Goal: Information Seeking & Learning: Find specific fact

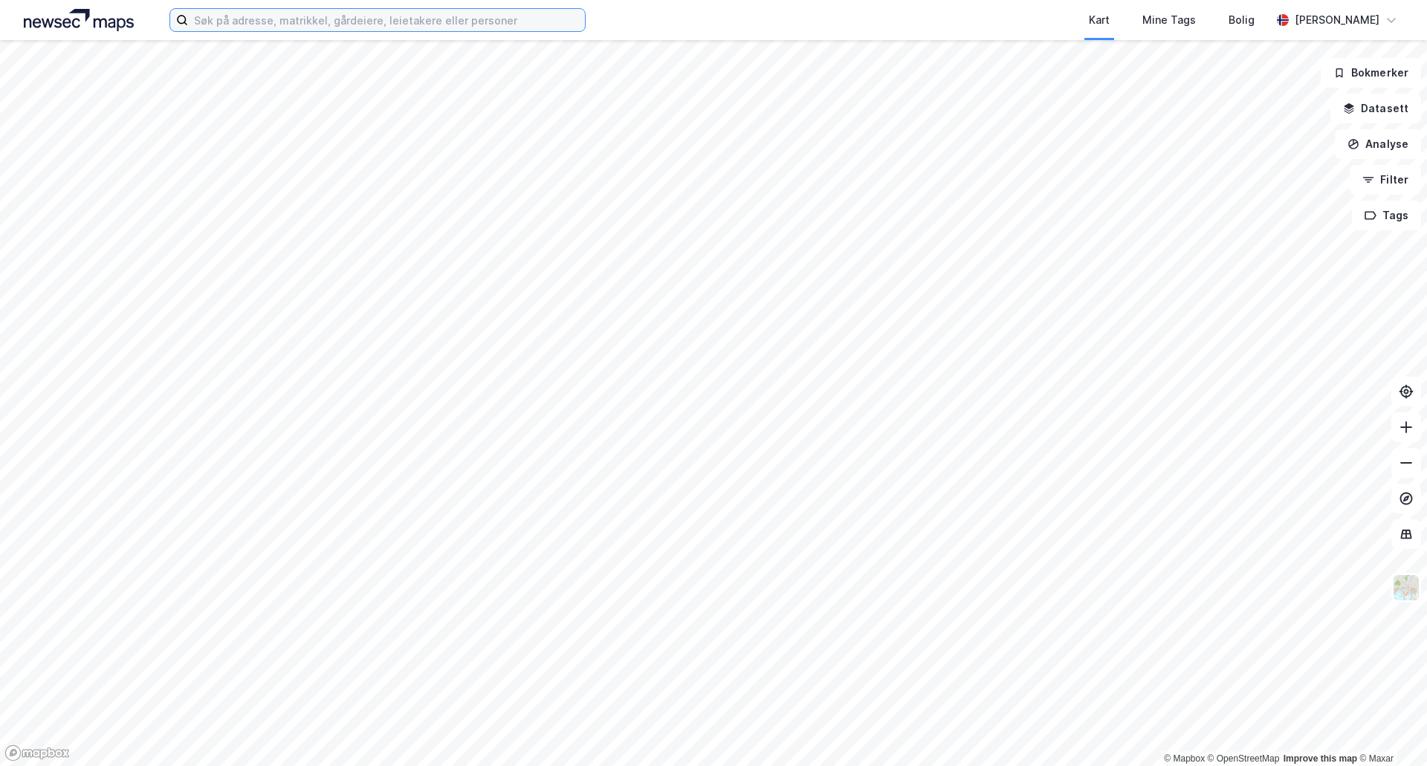
click at [346, 21] on input at bounding box center [386, 20] width 397 height 22
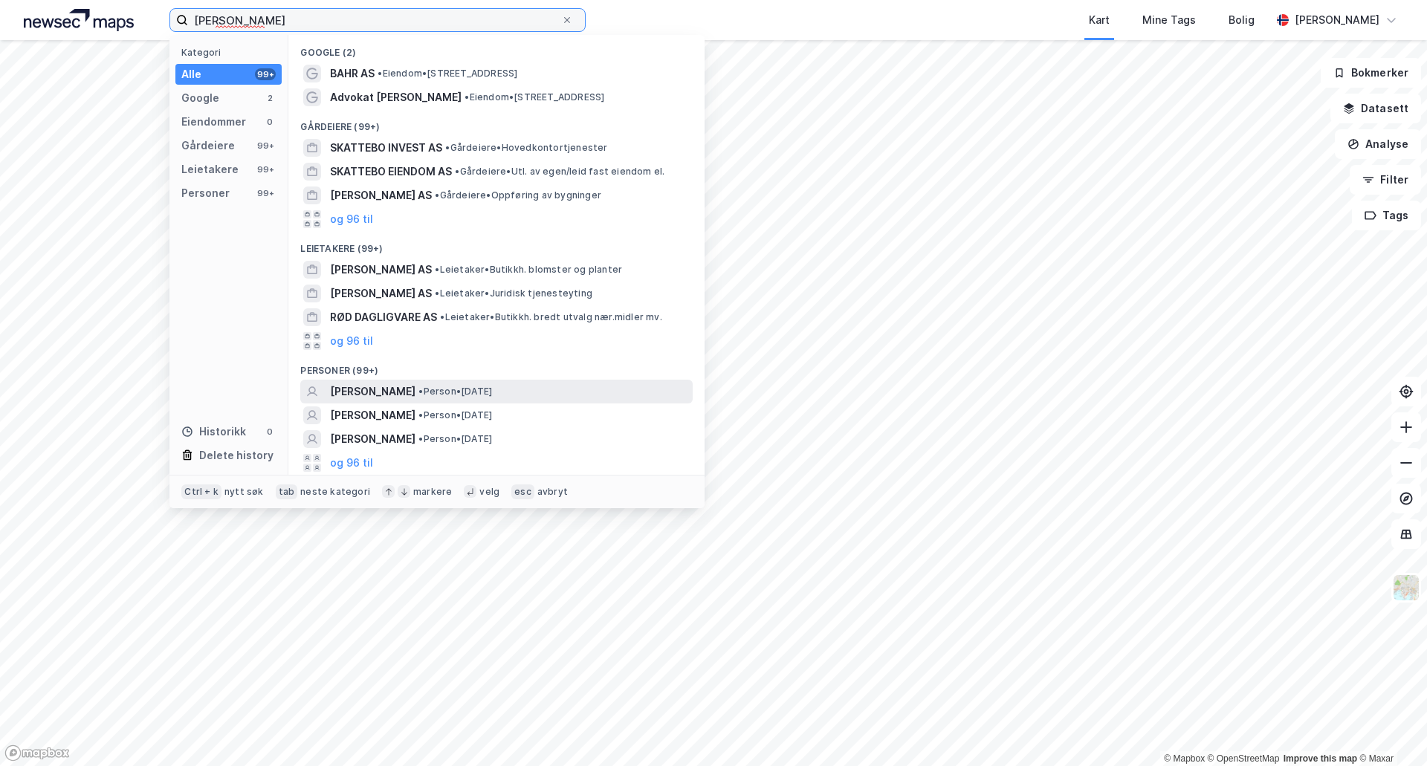
type input "[PERSON_NAME]"
click at [383, 388] on span "[PERSON_NAME]" at bounding box center [372, 392] width 85 height 18
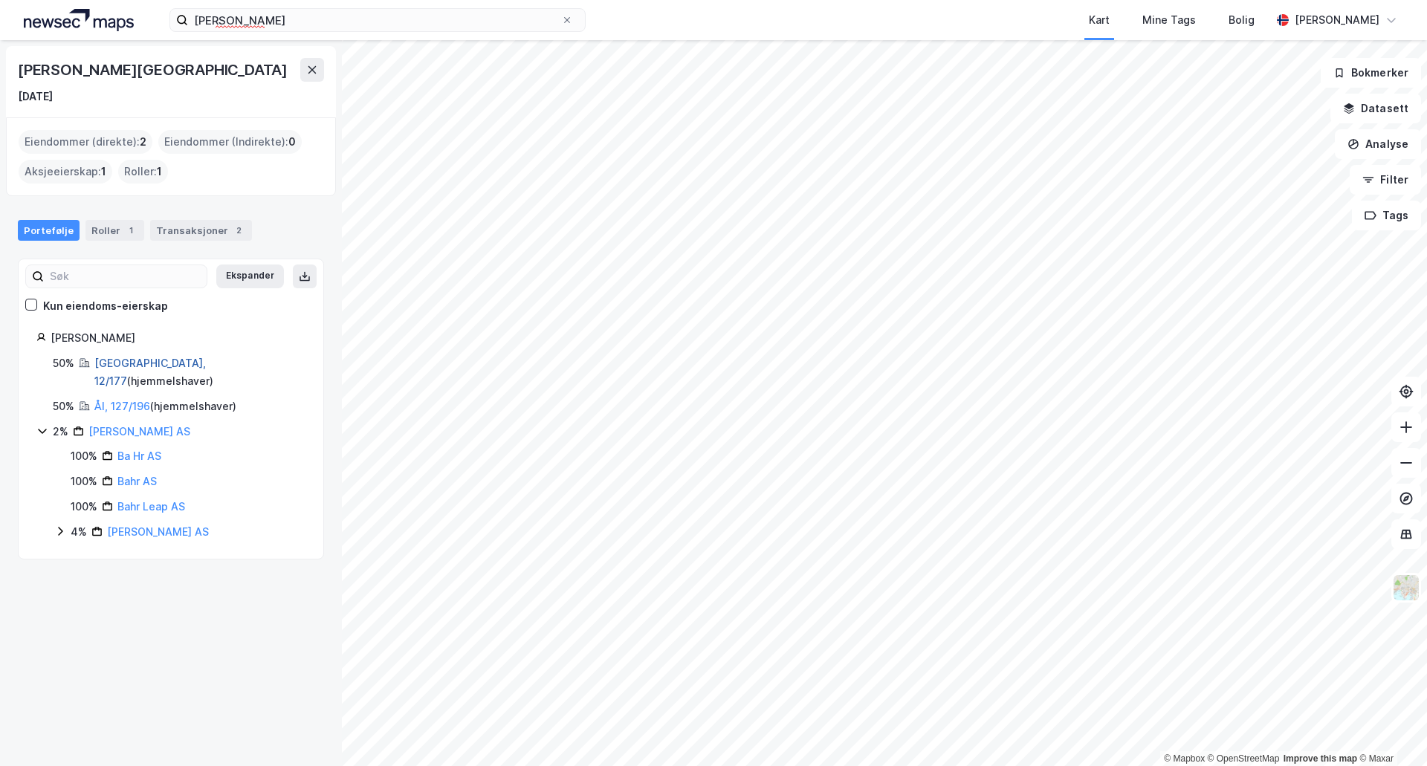
click at [114, 360] on link "[GEOGRAPHIC_DATA], 12/177" at bounding box center [149, 372] width 111 height 30
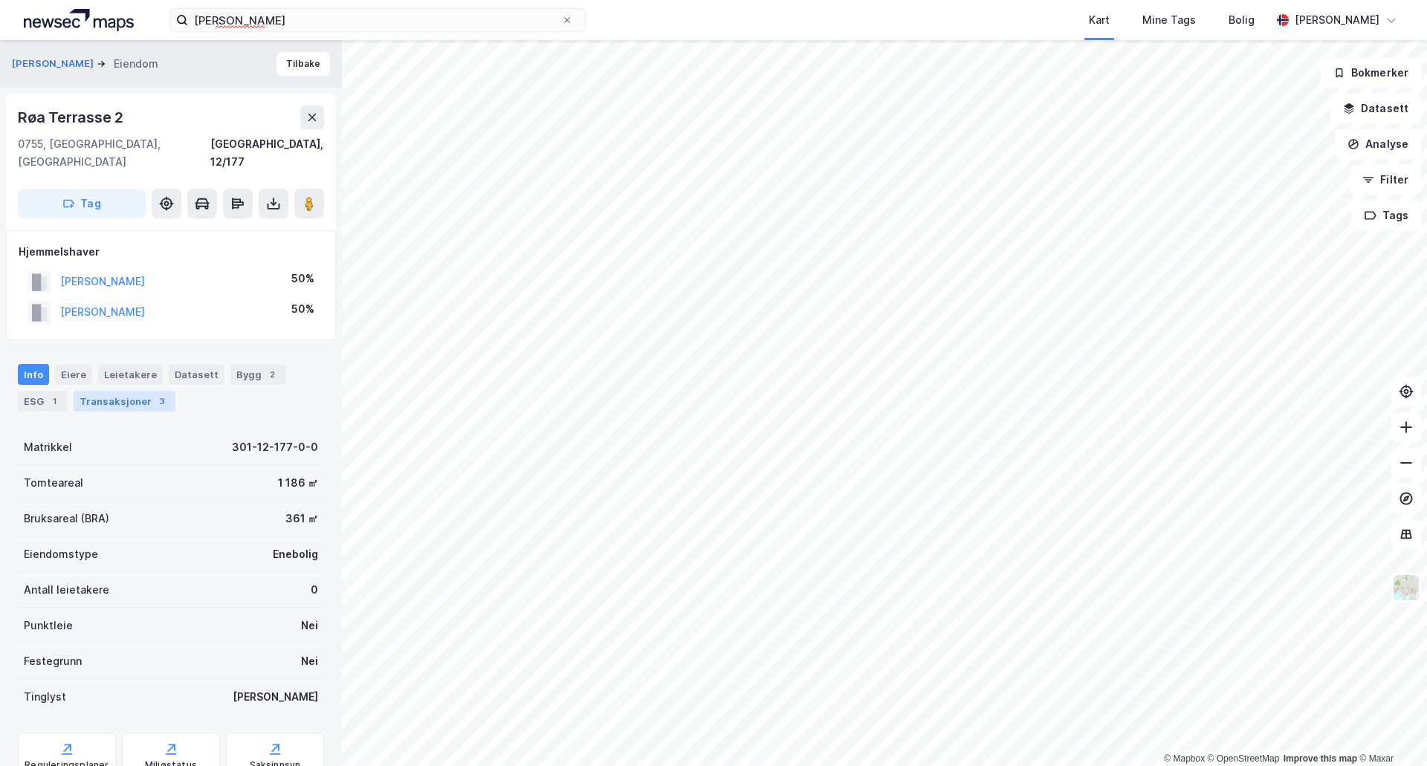
click at [114, 391] on div "Transaksjoner 3" at bounding box center [125, 401] width 102 height 21
